Goal: Obtain resource: Download file/media

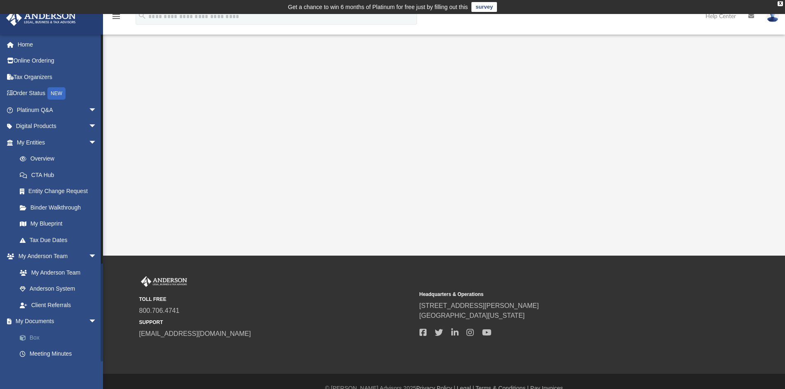
click at [29, 337] on span at bounding box center [26, 338] width 5 height 6
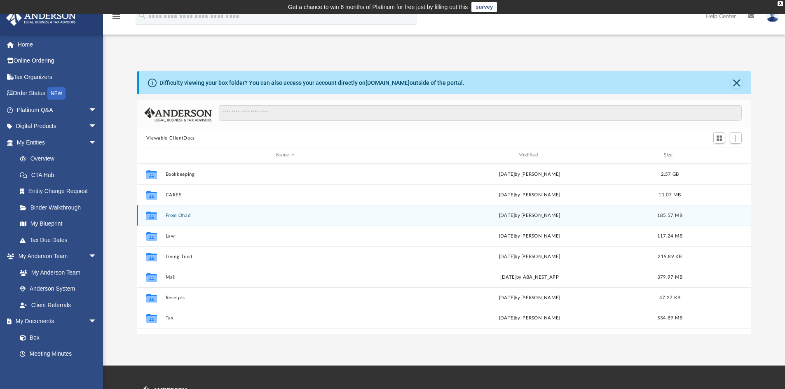
scroll to position [181, 607]
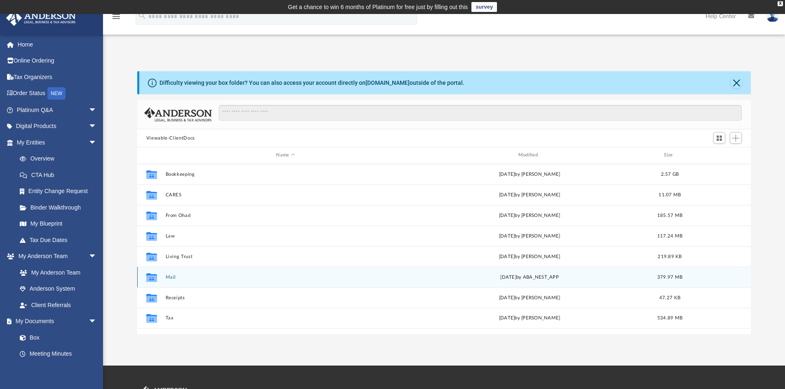
click at [168, 279] on button "Mail" at bounding box center [285, 277] width 240 height 5
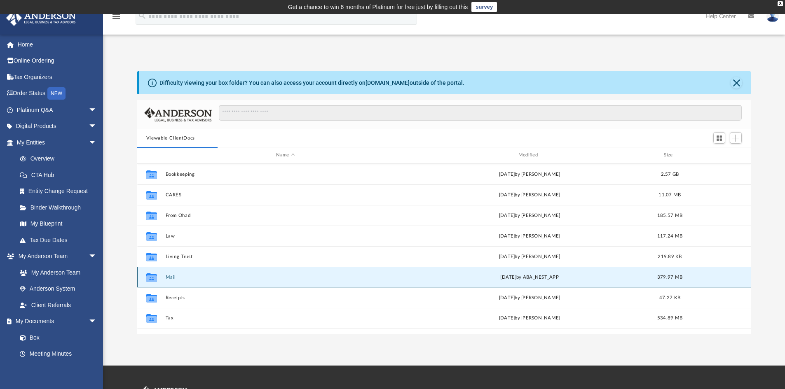
click at [170, 277] on button "Mail" at bounding box center [285, 277] width 240 height 5
click at [168, 277] on button "Mail" at bounding box center [285, 277] width 240 height 5
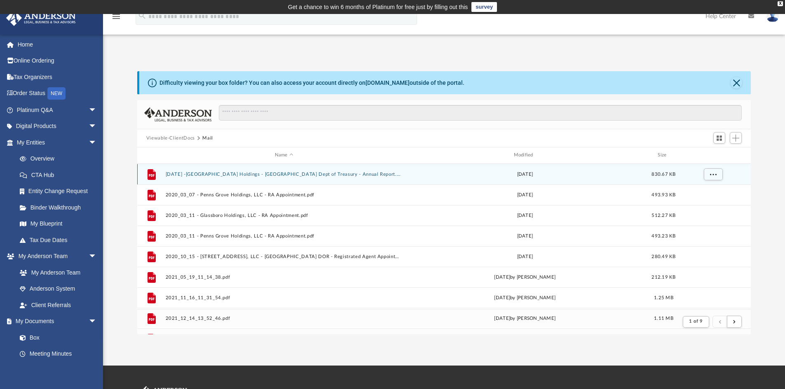
scroll to position [156, 607]
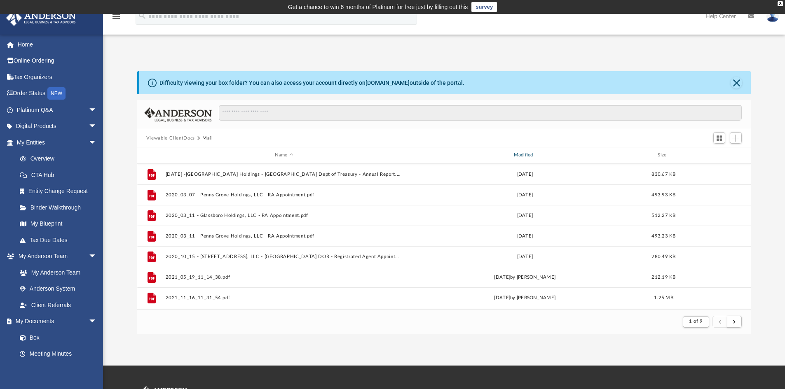
click at [524, 155] on div "Modified" at bounding box center [524, 155] width 237 height 7
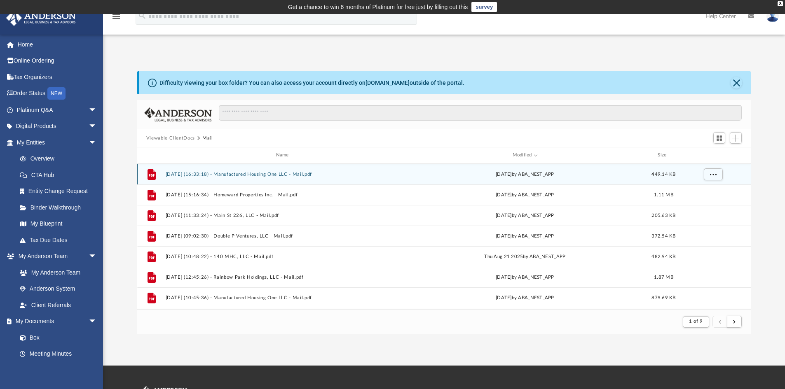
click at [226, 176] on button "[DATE] (16:33:18) - Manufactured Housing One LLC - Mail.pdf" at bounding box center [283, 174] width 237 height 5
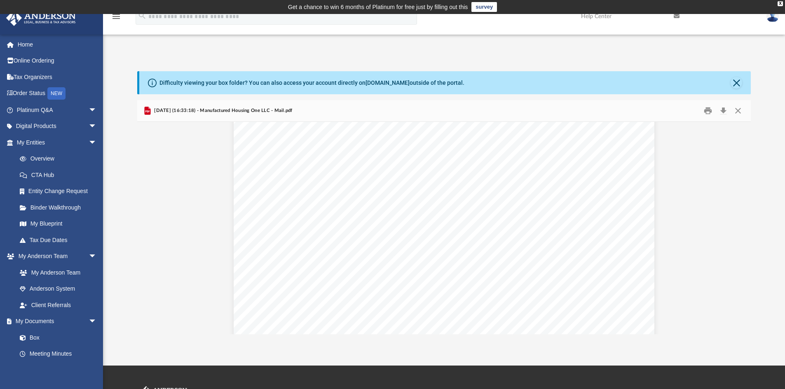
scroll to position [224, 0]
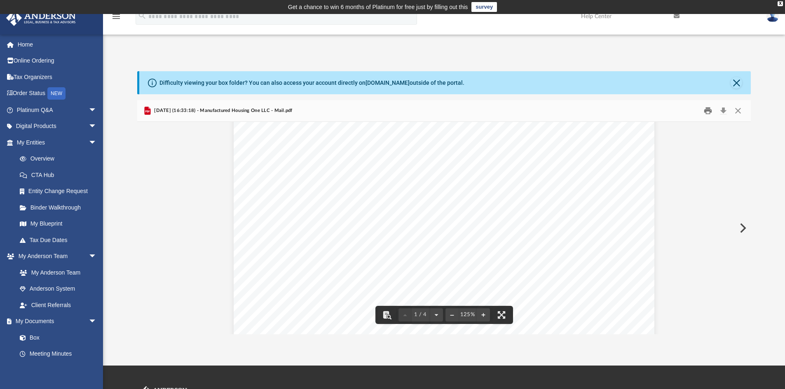
click at [709, 110] on button "Print" at bounding box center [708, 111] width 16 height 13
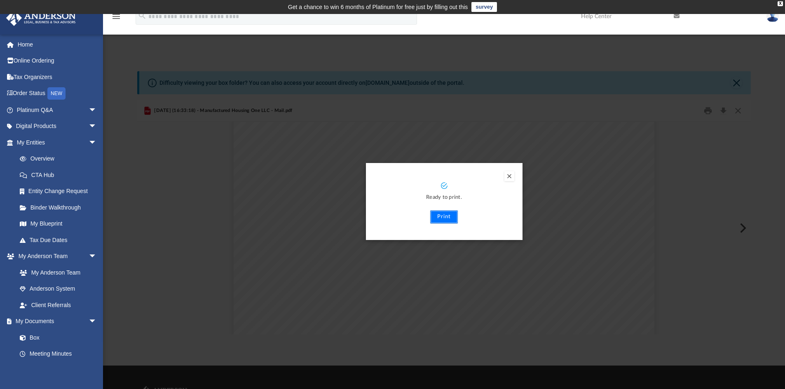
click at [442, 218] on button "Print" at bounding box center [444, 217] width 28 height 13
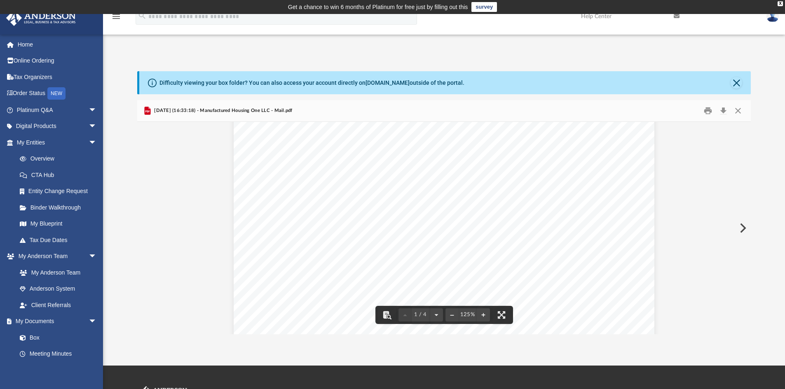
click at [743, 227] on button "Preview" at bounding box center [742, 228] width 18 height 23
click at [742, 228] on button "Preview" at bounding box center [742, 228] width 18 height 23
click at [741, 226] on button "Preview" at bounding box center [742, 228] width 18 height 23
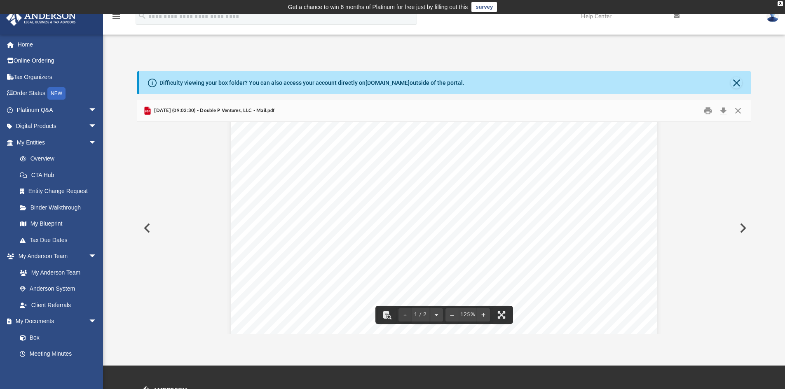
scroll to position [124, 0]
click at [741, 227] on button "Preview" at bounding box center [742, 228] width 18 height 23
click at [741, 229] on button "Preview" at bounding box center [742, 228] width 18 height 23
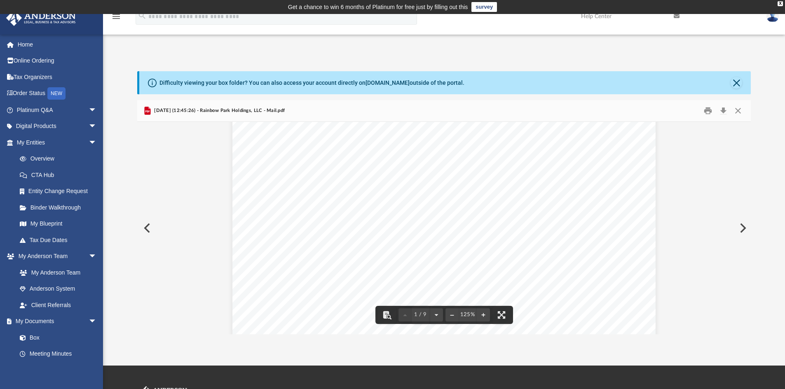
click at [742, 227] on button "Preview" at bounding box center [742, 228] width 18 height 23
click at [742, 230] on button "Preview" at bounding box center [742, 228] width 18 height 23
click at [743, 230] on button "Preview" at bounding box center [742, 228] width 18 height 23
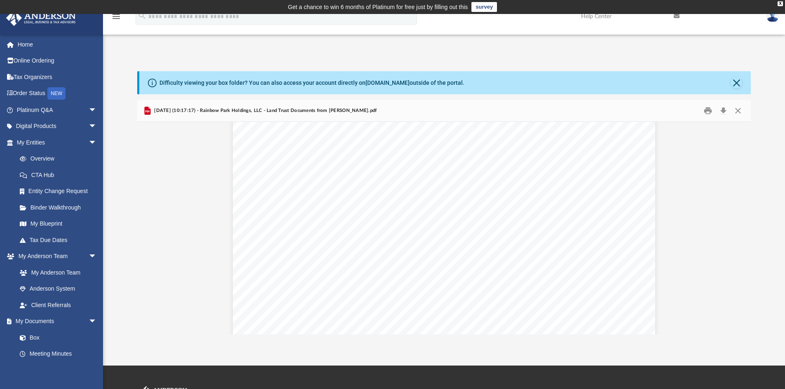
scroll to position [783, 0]
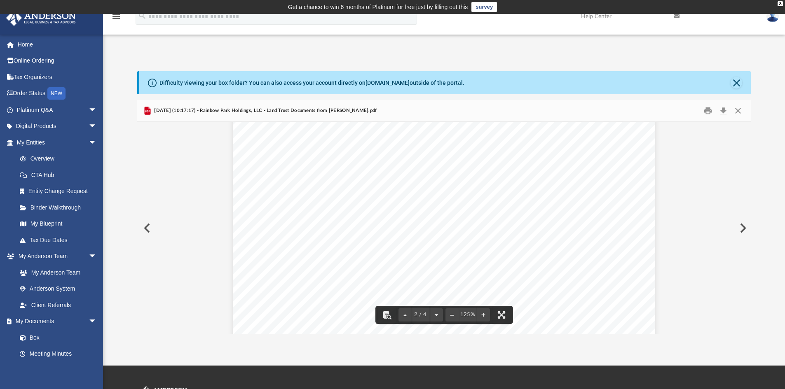
click at [742, 228] on button "Preview" at bounding box center [742, 228] width 18 height 23
click at [743, 227] on button "Preview" at bounding box center [742, 228] width 18 height 23
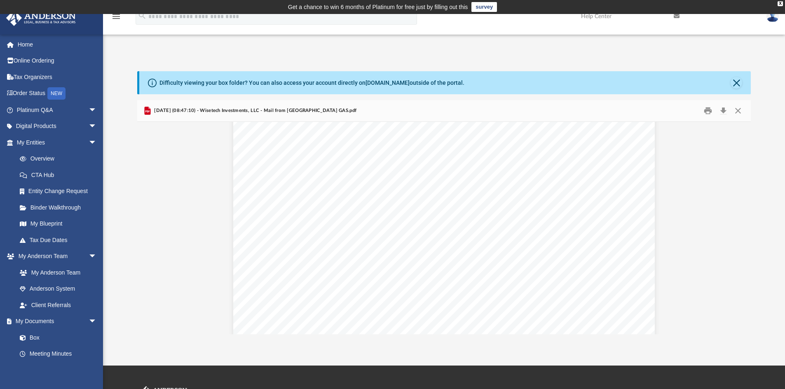
scroll to position [0, 0]
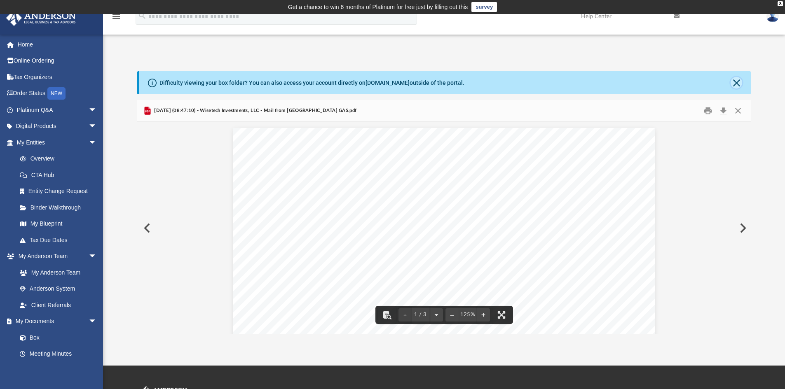
click at [732, 83] on button "Close" at bounding box center [737, 83] width 12 height 12
